Goal: Entertainment & Leisure: Consume media (video, audio)

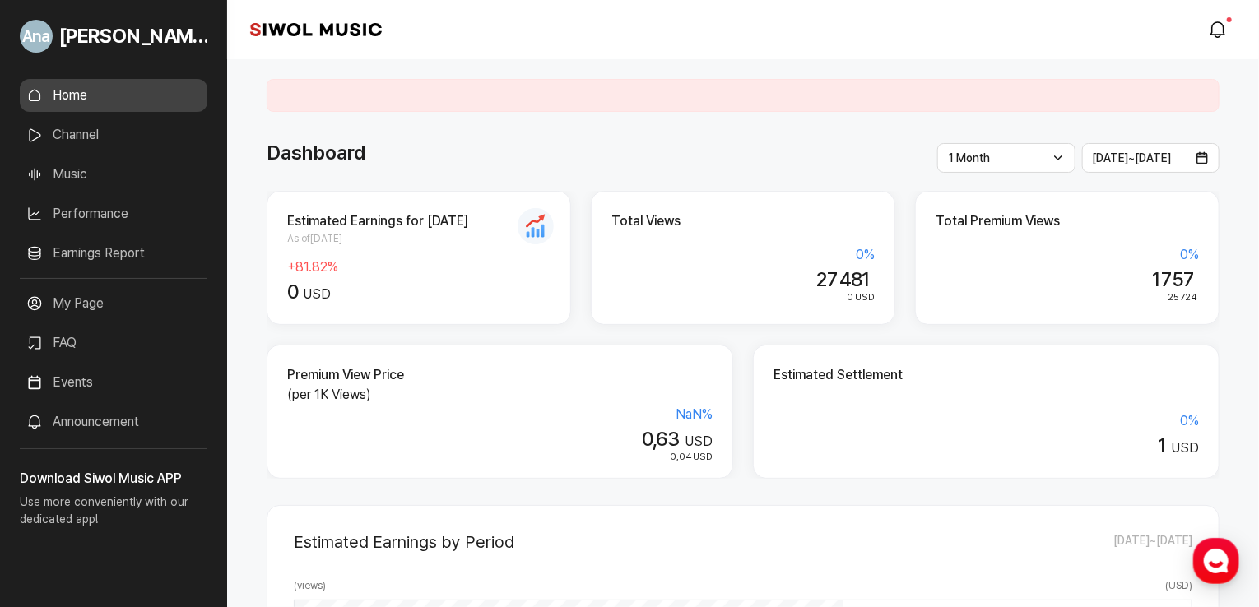
click at [1204, 106] on div at bounding box center [743, 95] width 953 height 33
click at [1226, 30] on icon "modal.notifications" at bounding box center [1218, 30] width 20 height 20
click at [1226, 32] on icon "modal.notifications" at bounding box center [1218, 30] width 20 height 20
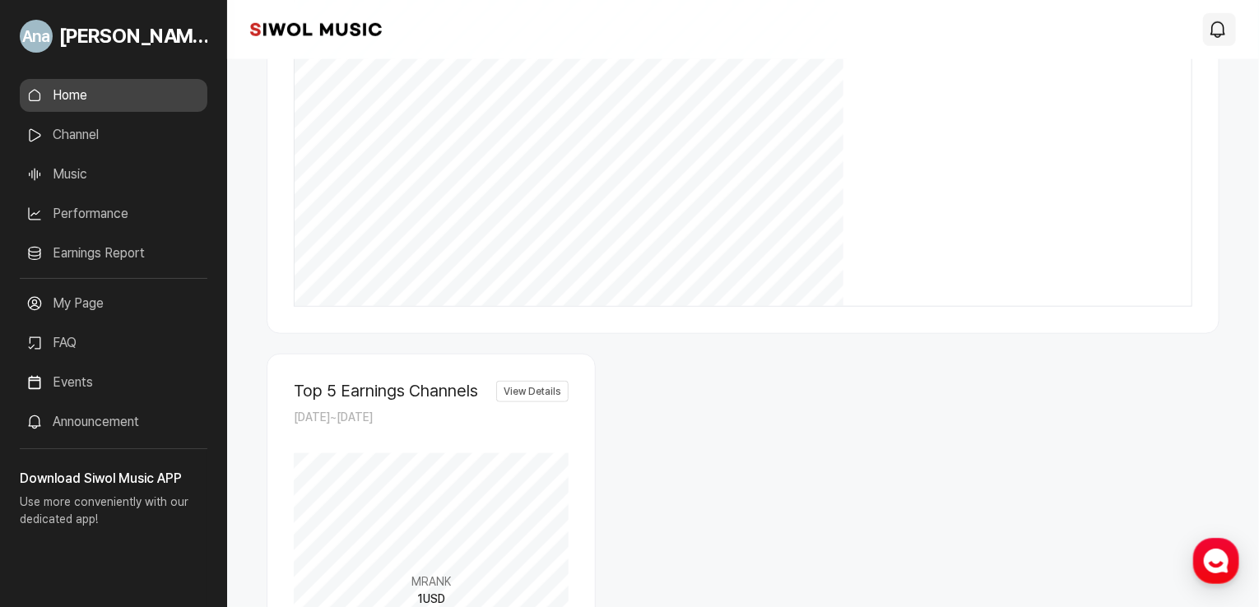
scroll to position [751, 0]
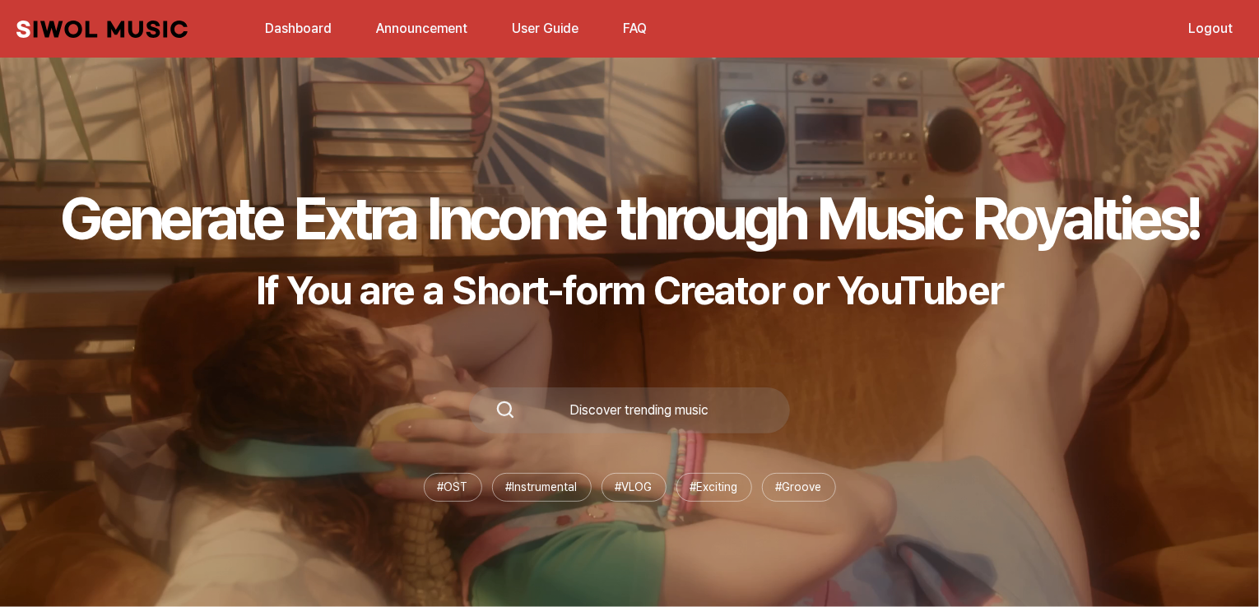
click at [296, 27] on link "Dashboard" at bounding box center [298, 28] width 86 height 35
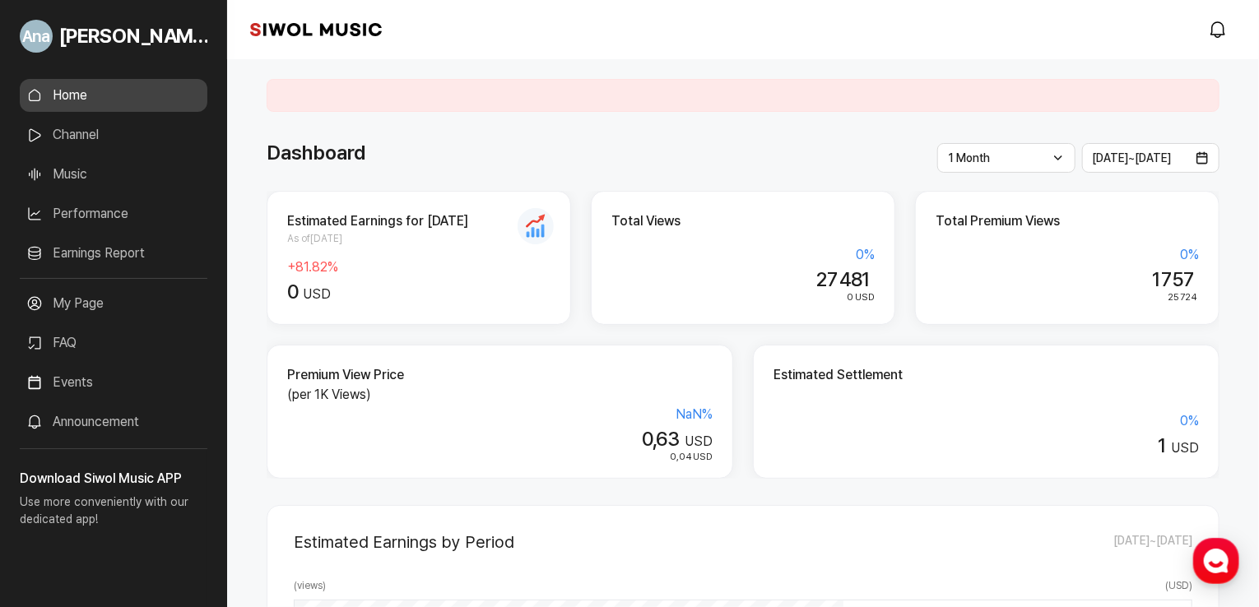
click at [73, 179] on link "Music" at bounding box center [114, 174] width 188 height 33
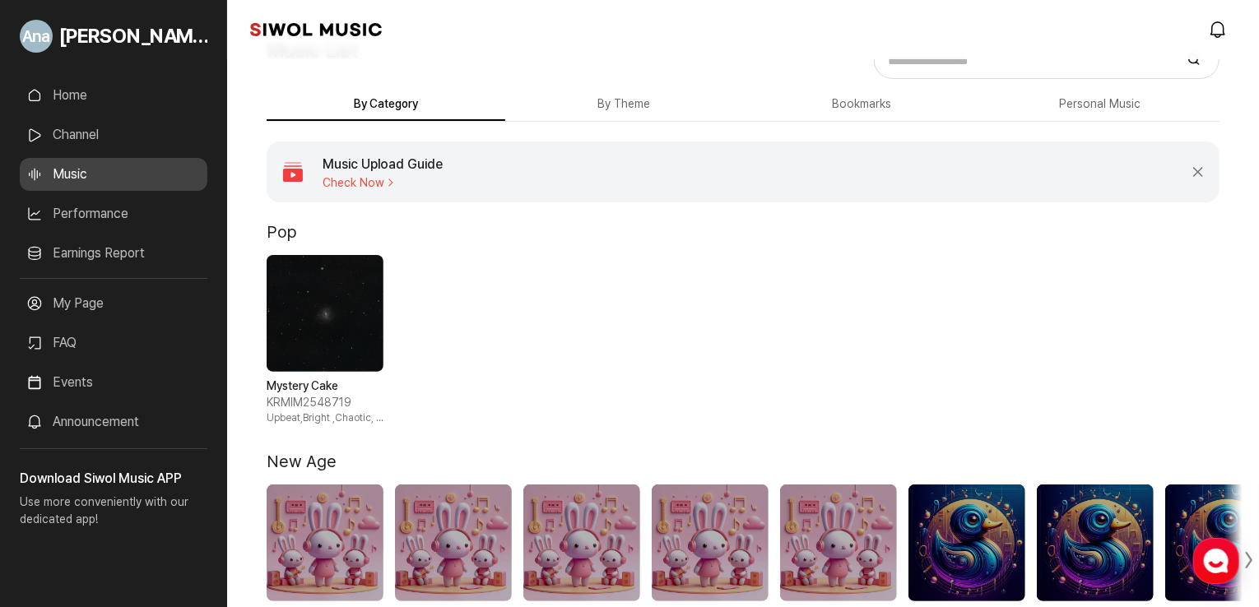
scroll to position [123, 0]
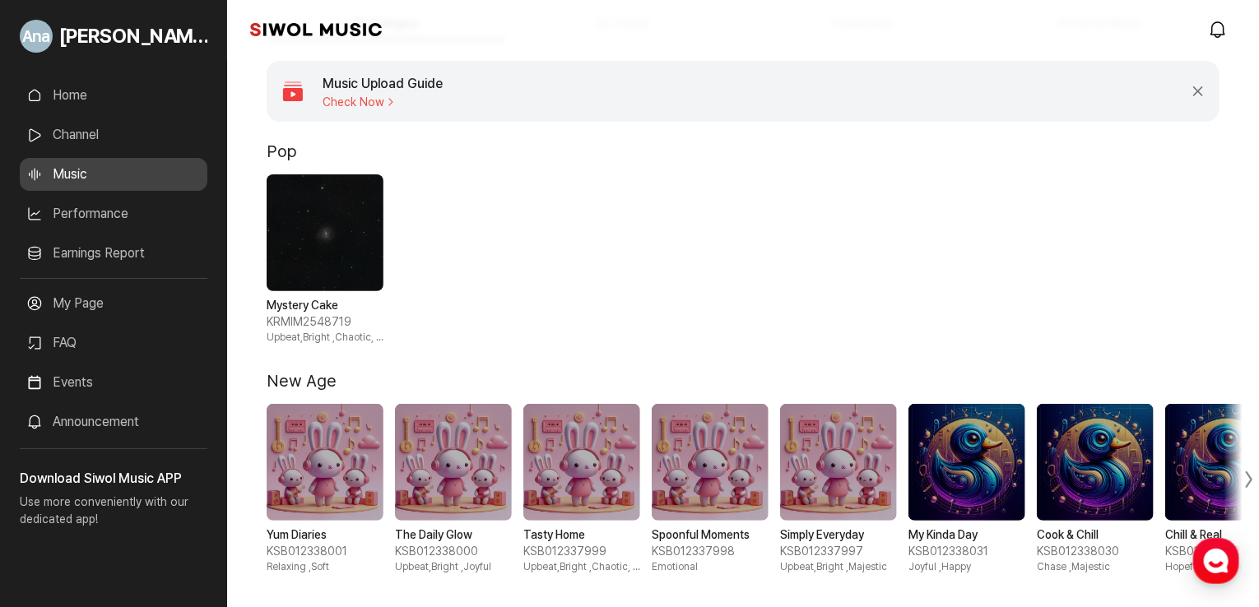
click at [311, 234] on span "1 / 1" at bounding box center [325, 232] width 117 height 117
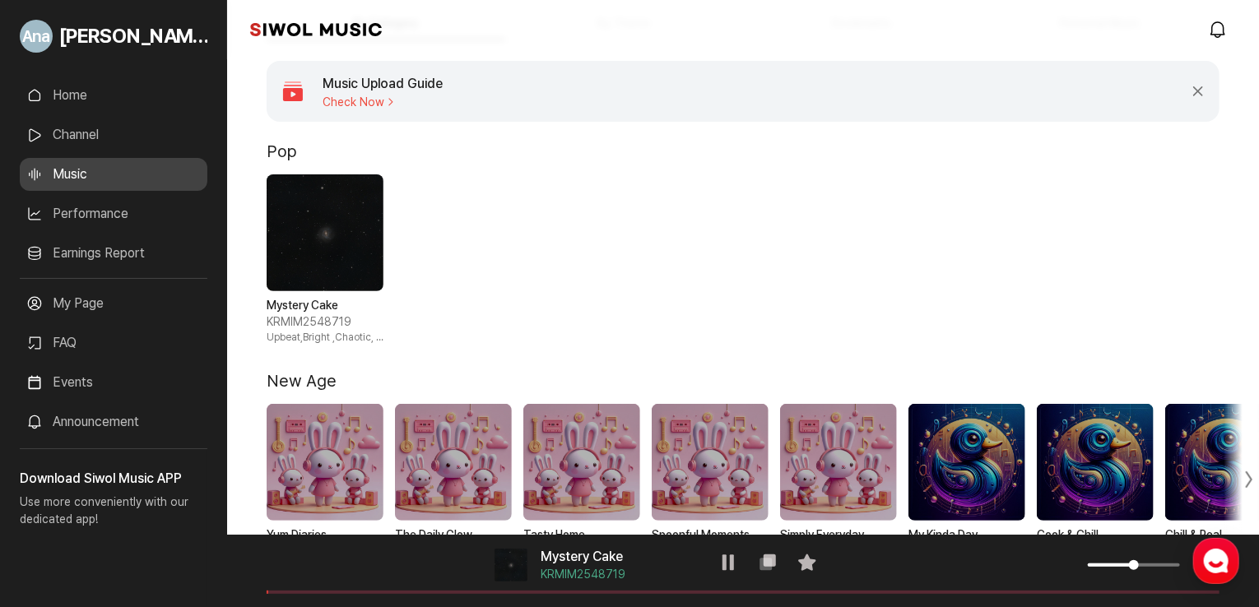
scroll to position [132, 0]
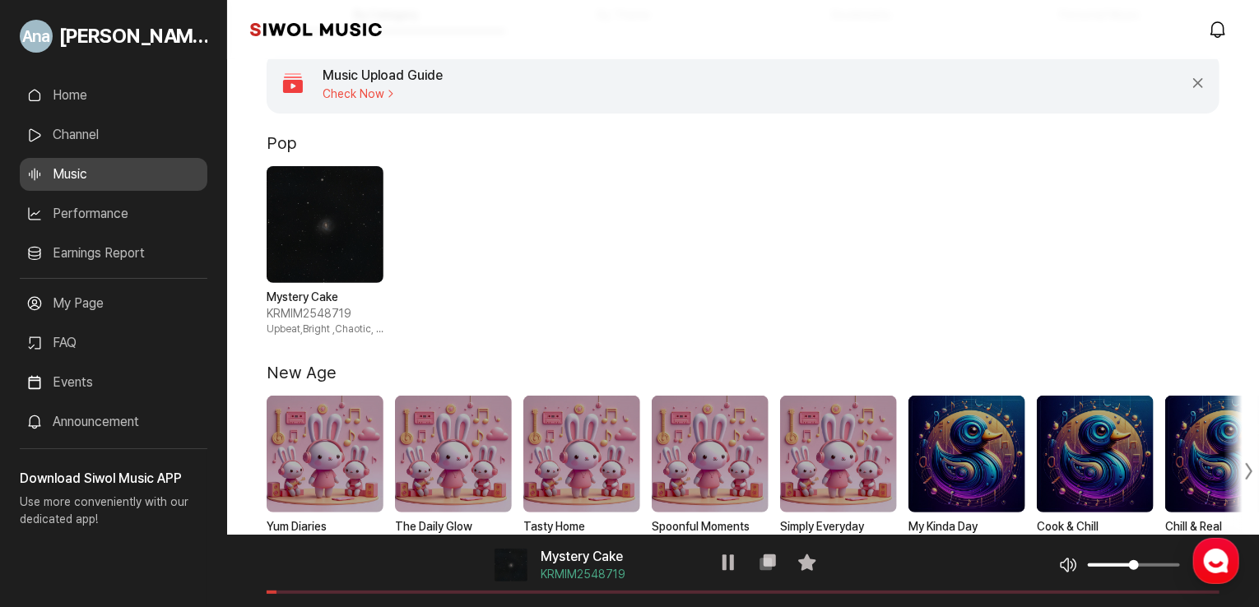
click at [724, 567] on icon at bounding box center [728, 563] width 20 height 20
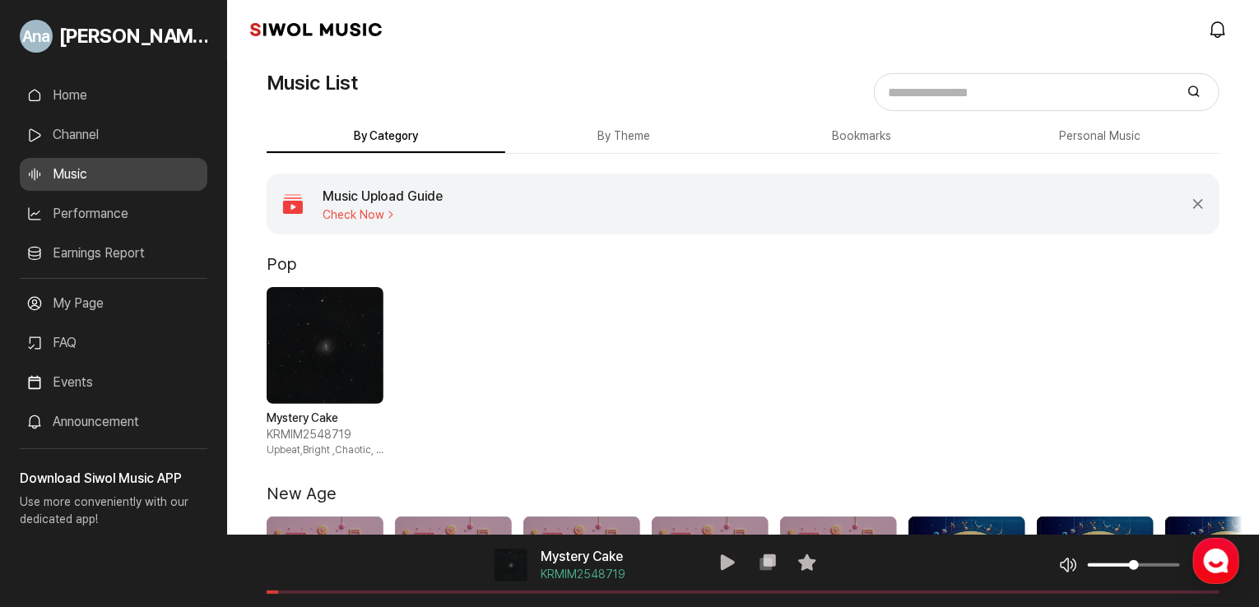
scroll to position [0, 0]
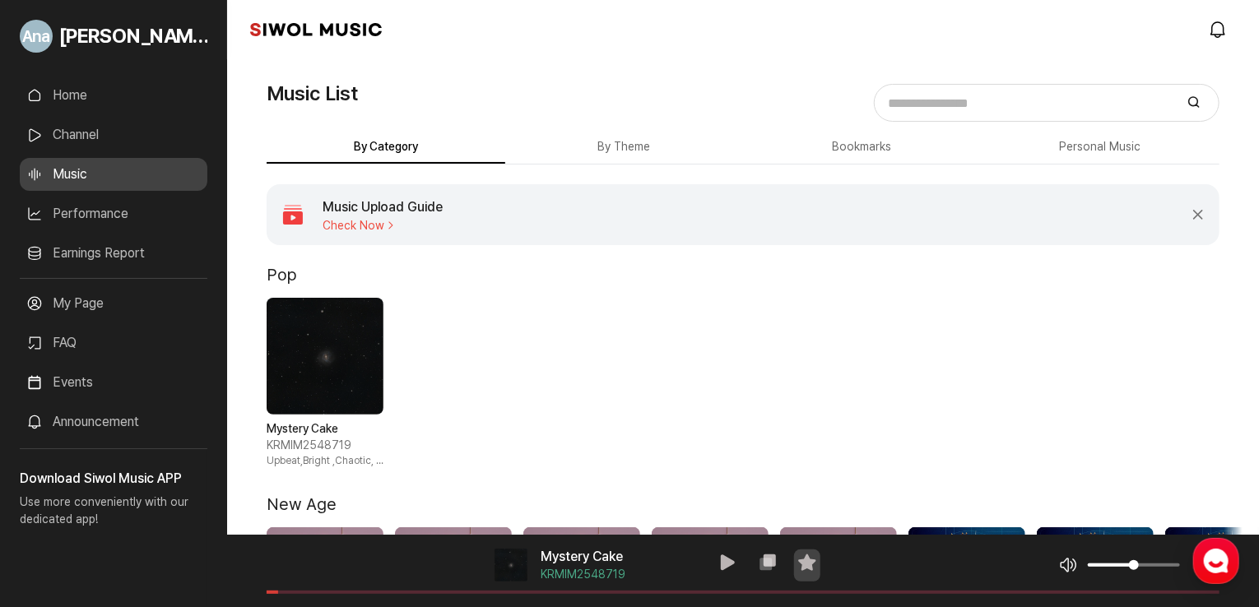
click at [813, 569] on icon at bounding box center [807, 563] width 20 height 20
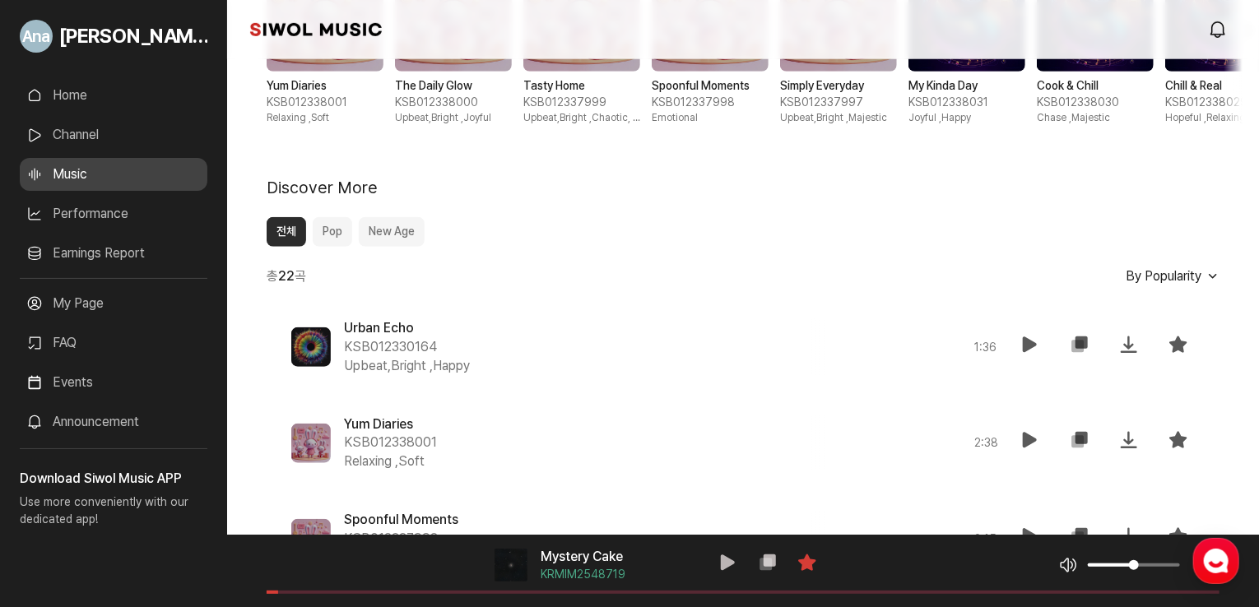
scroll to position [585, 0]
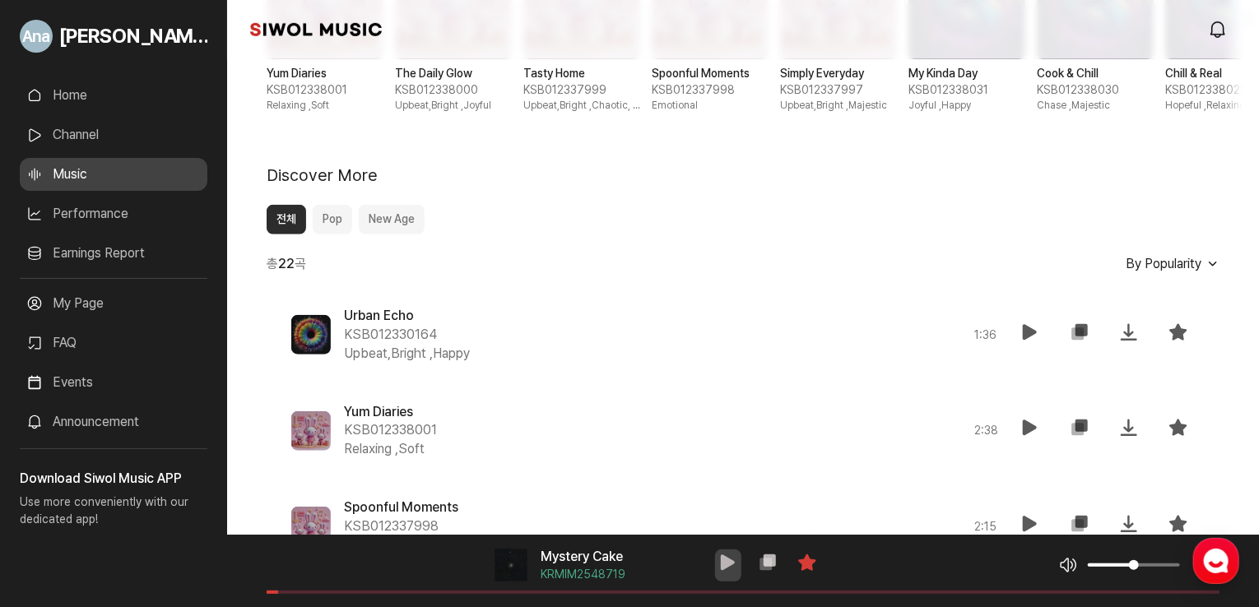
click at [722, 560] on icon at bounding box center [728, 563] width 20 height 20
click at [1106, 565] on span "볼륨 조절" at bounding box center [1111, 565] width 46 height 3
click at [451, 591] on span at bounding box center [743, 592] width 953 height 3
click at [728, 563] on icon at bounding box center [728, 563] width 20 height 20
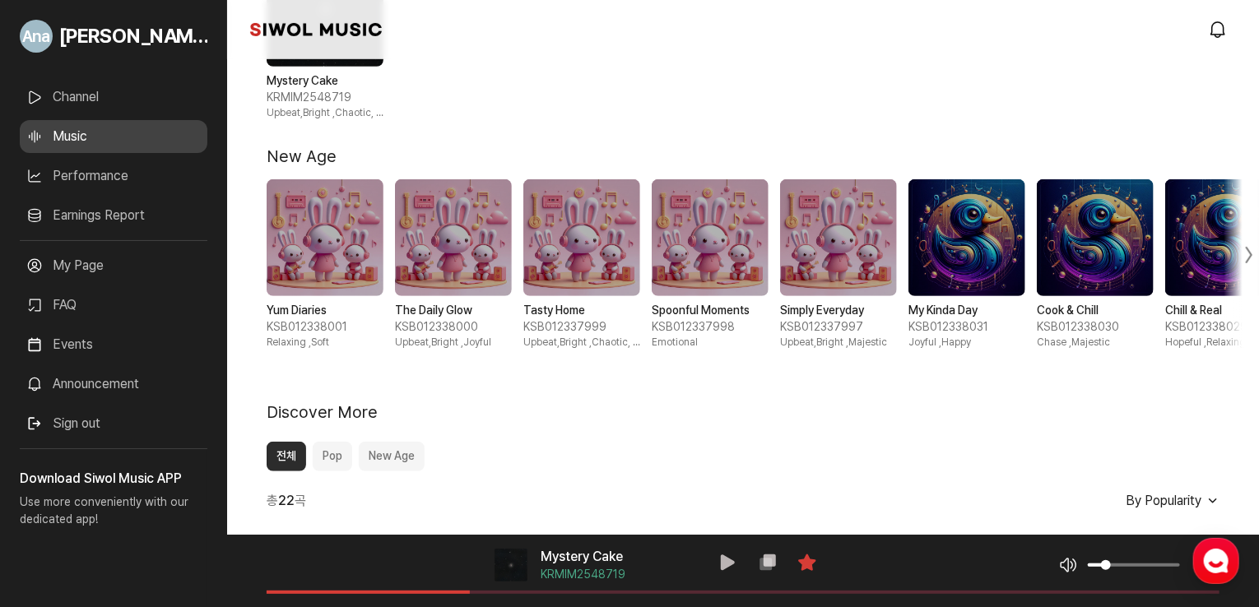
scroll to position [349, 0]
click at [63, 85] on link "Channel" at bounding box center [114, 97] width 188 height 33
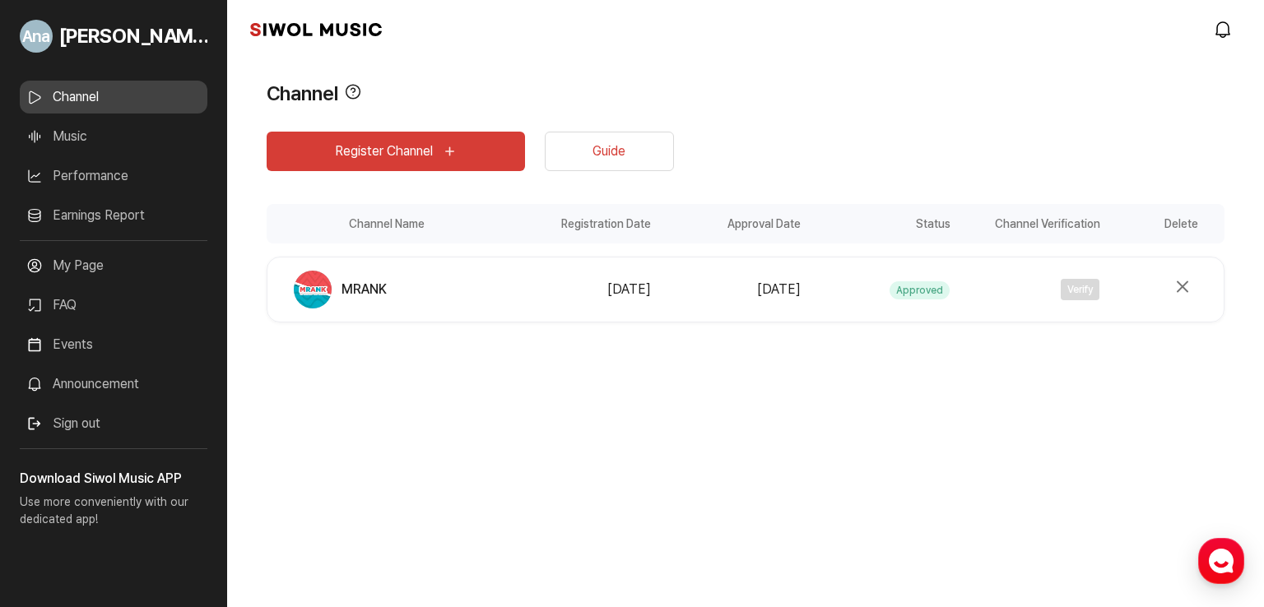
click at [1189, 165] on div "Register Channel Guide Channel Name Registration Date Approval Date Status Chan…" at bounding box center [746, 254] width 958 height 291
click at [72, 95] on link "Channel" at bounding box center [114, 97] width 188 height 33
click at [994, 295] on div "Verify" at bounding box center [1030, 289] width 140 height 21
